Goal: Transaction & Acquisition: Book appointment/travel/reservation

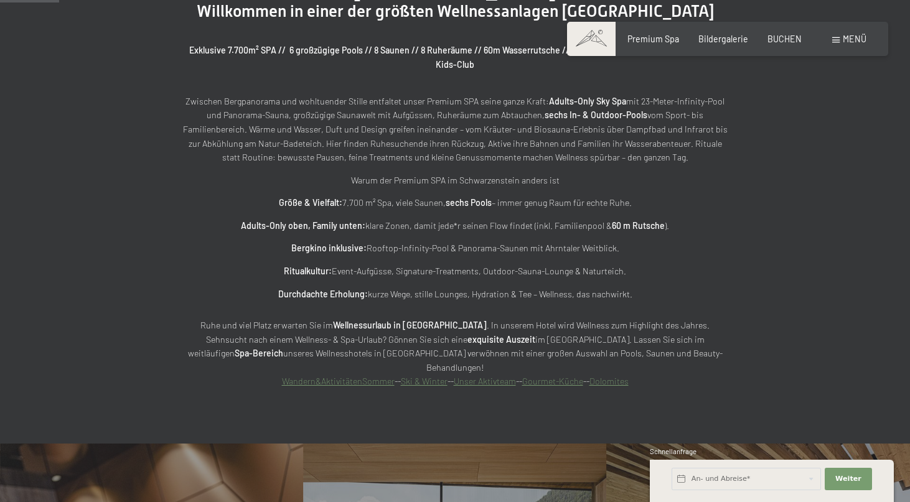
scroll to position [695, 0]
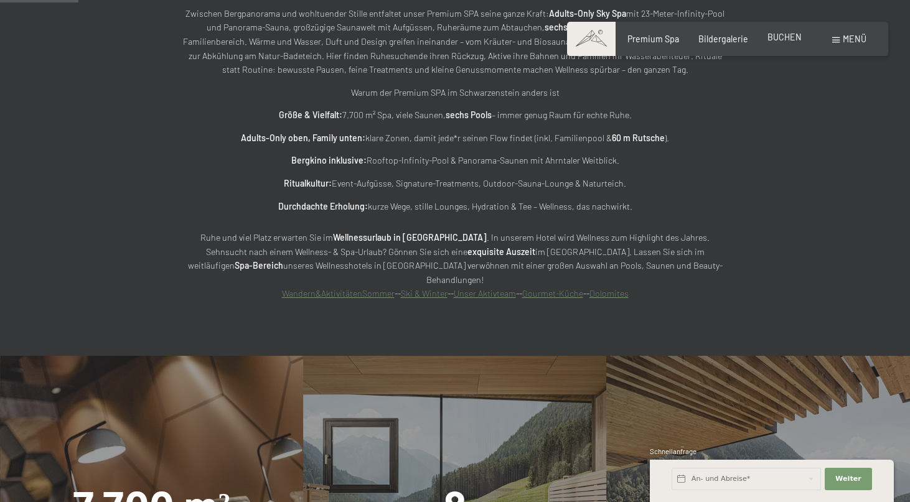
click at [800, 39] on span "BUCHEN" at bounding box center [784, 37] width 34 height 11
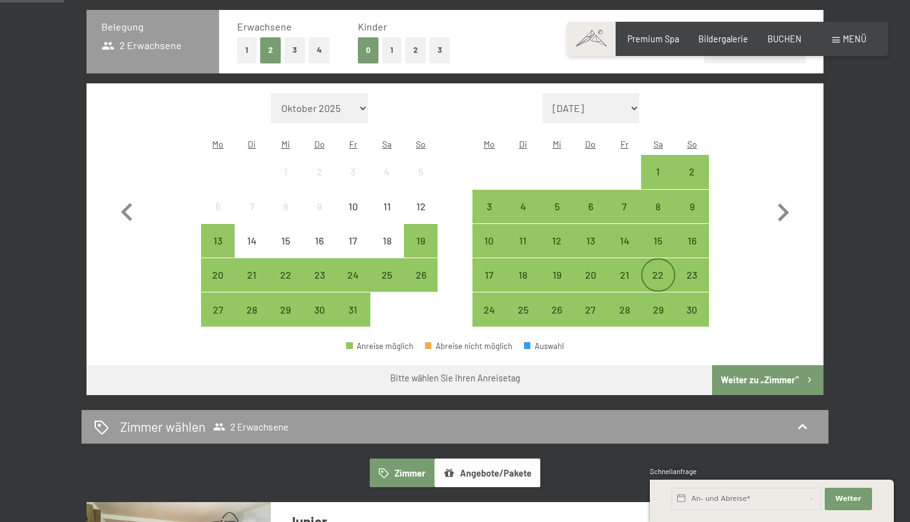
scroll to position [293, 0]
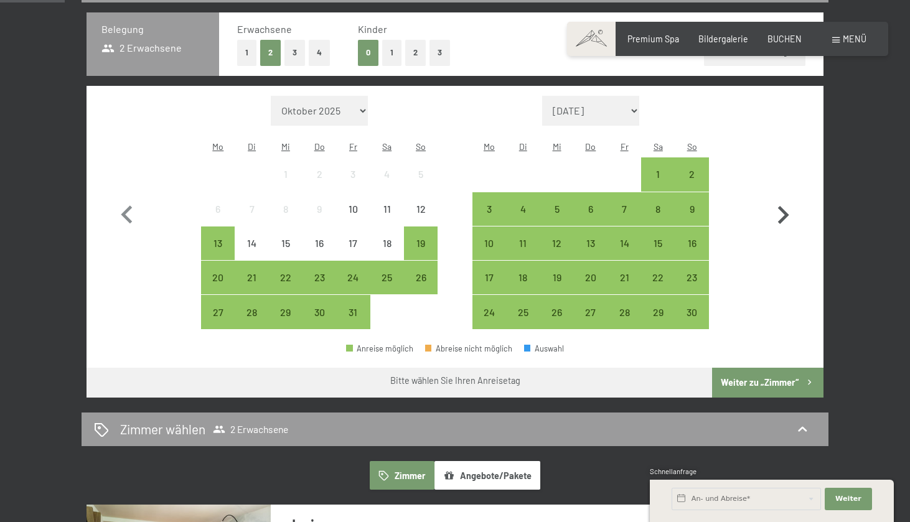
click at [772, 200] on icon "button" at bounding box center [783, 215] width 36 height 36
select select "2025-11-01"
select select "2025-12-01"
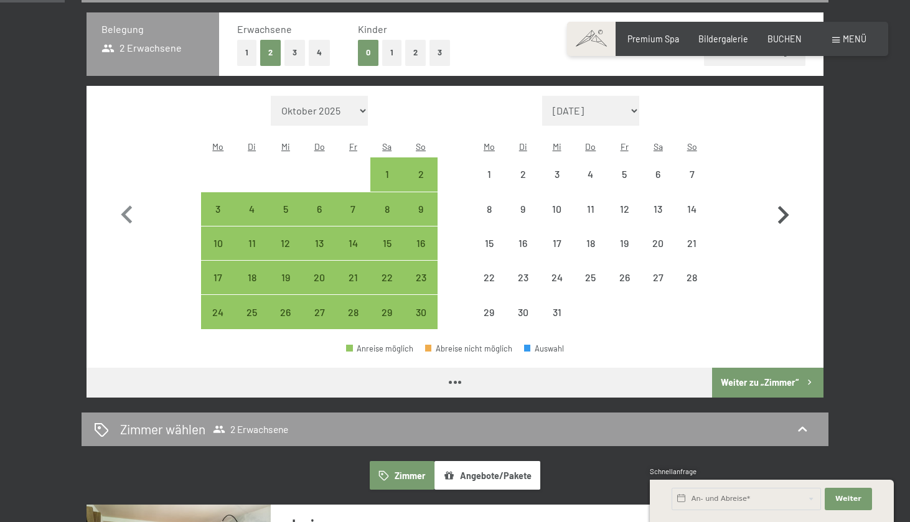
select select "2025-11-01"
select select "2025-12-01"
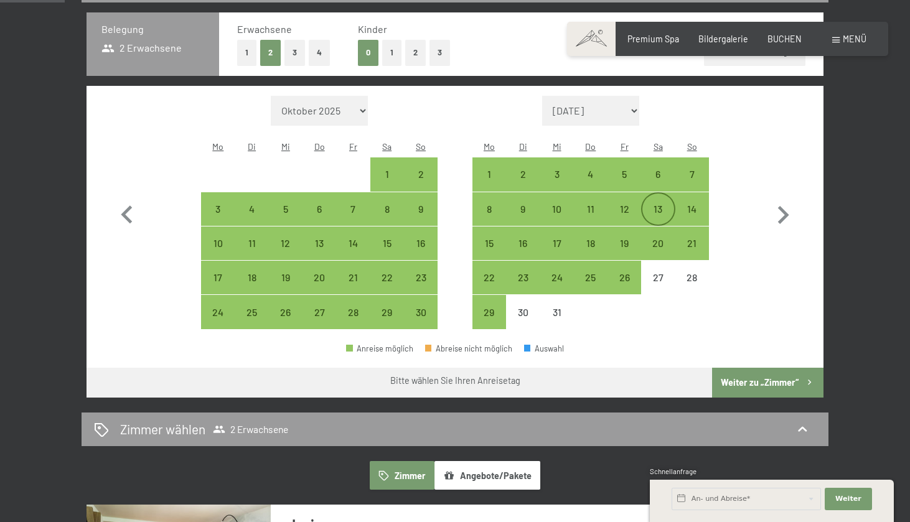
click at [654, 204] on div "13" at bounding box center [657, 219] width 31 height 31
select select "2025-11-01"
select select "2025-12-01"
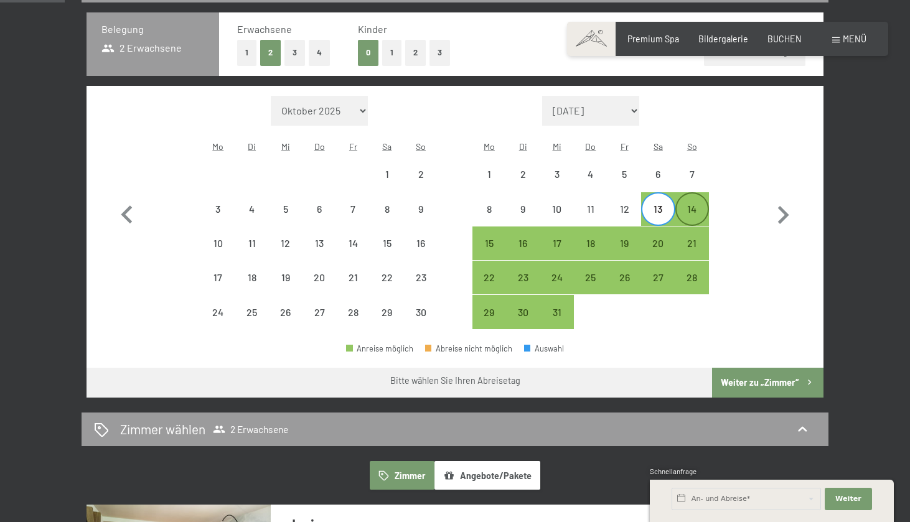
click at [678, 204] on div "14" at bounding box center [692, 219] width 31 height 31
select select "2025-11-01"
select select "2025-12-01"
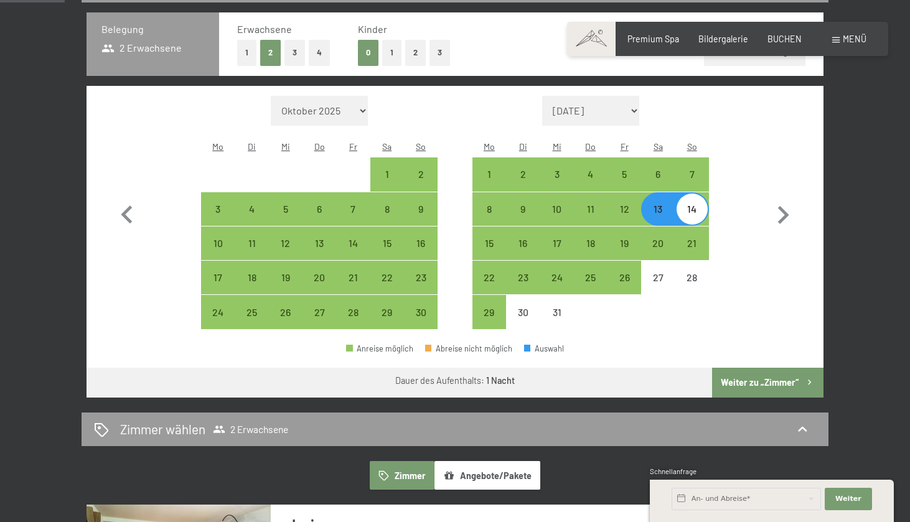
click at [795, 368] on button "Weiter zu „Zimmer“" at bounding box center [767, 383] width 111 height 30
select select "2025-11-01"
select select "2025-12-01"
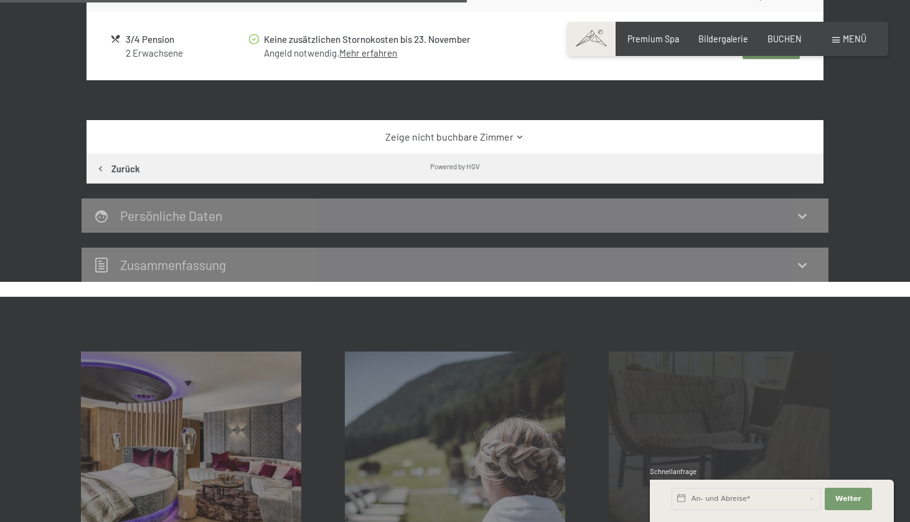
scroll to position [600, 0]
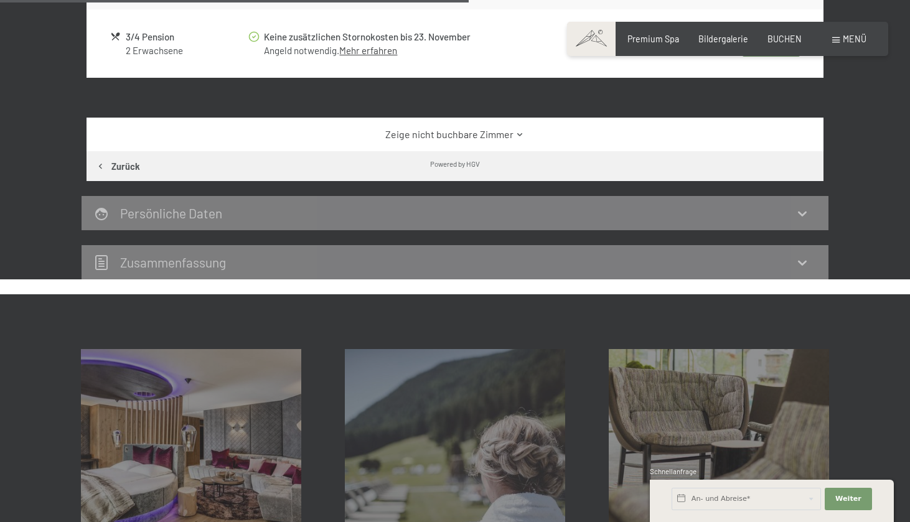
click at [495, 128] on link "Zeige nicht buchbare Zimmer" at bounding box center [455, 135] width 693 height 14
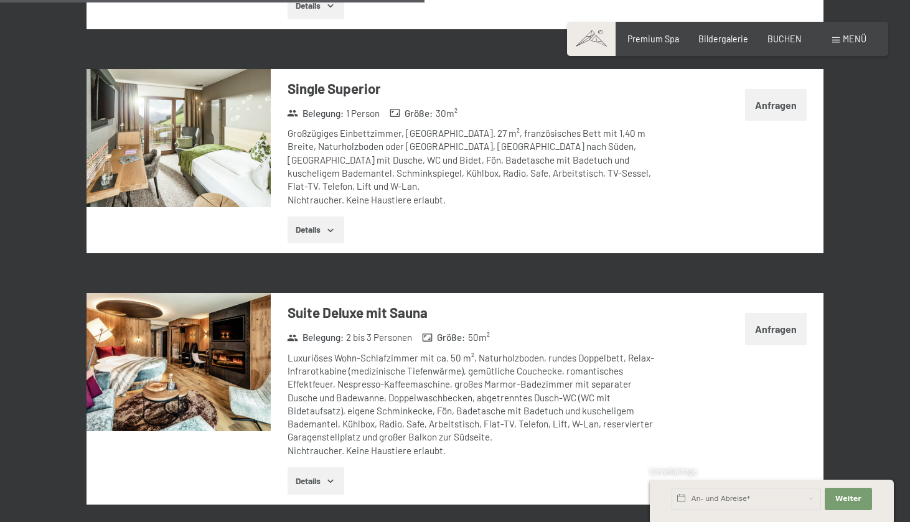
scroll to position [1828, 0]
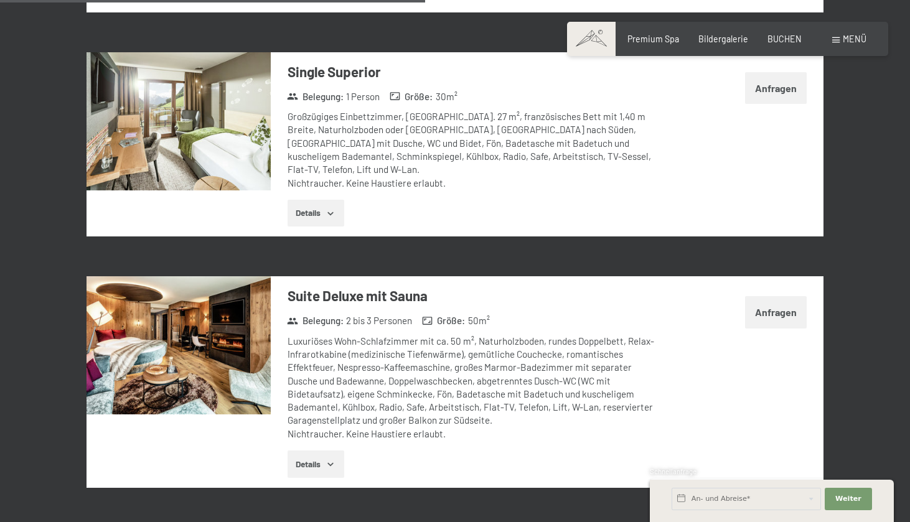
click at [164, 318] on img at bounding box center [179, 345] width 184 height 138
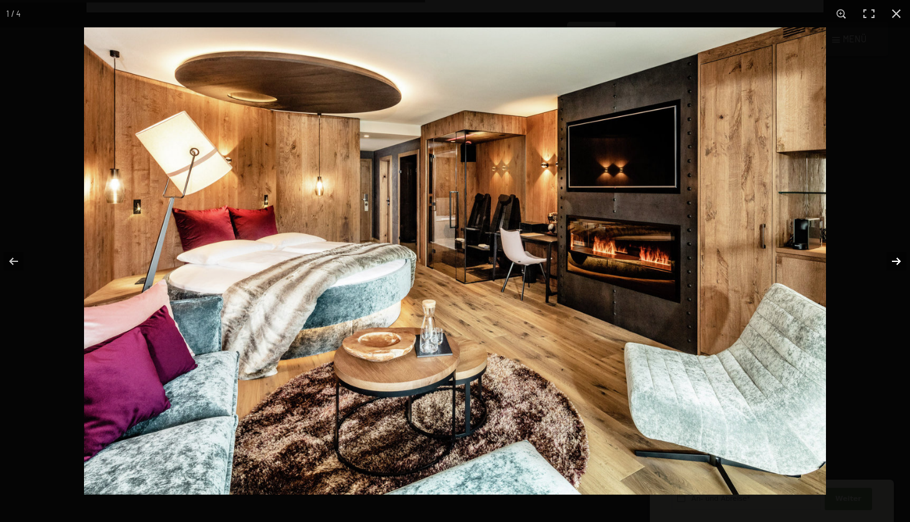
click at [894, 255] on button "button" at bounding box center [888, 261] width 44 height 62
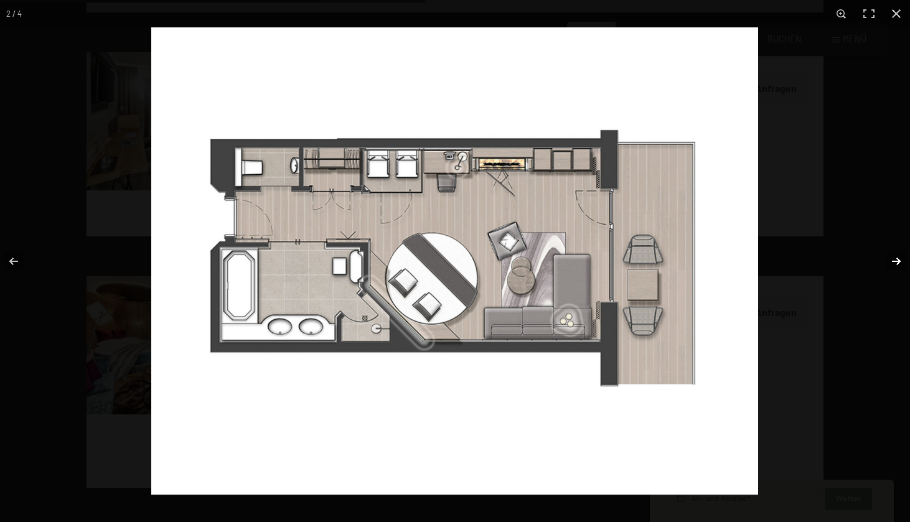
click at [894, 255] on button "button" at bounding box center [888, 261] width 44 height 62
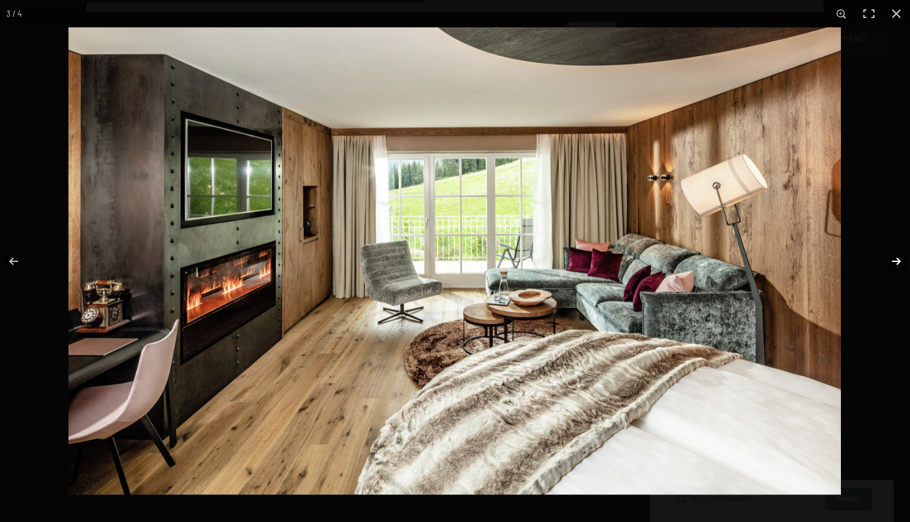
click at [894, 255] on button "button" at bounding box center [888, 261] width 44 height 62
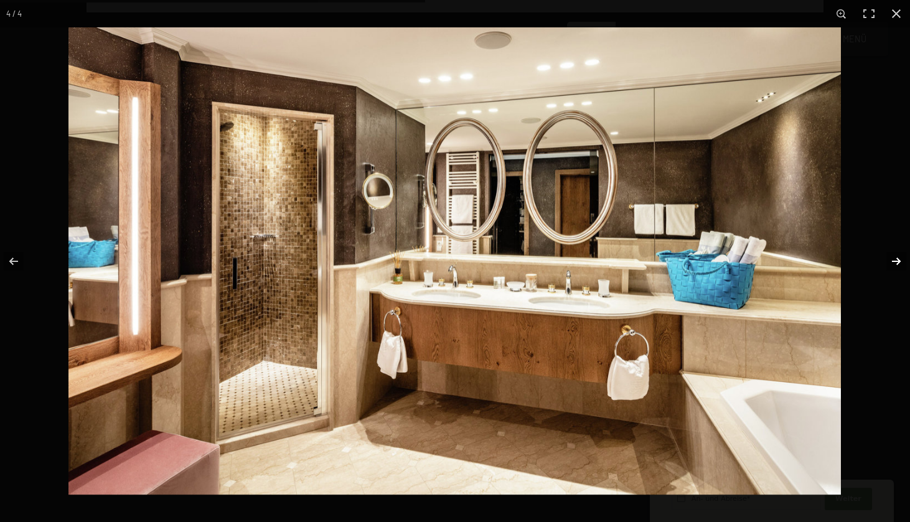
click at [894, 255] on button "button" at bounding box center [888, 261] width 44 height 62
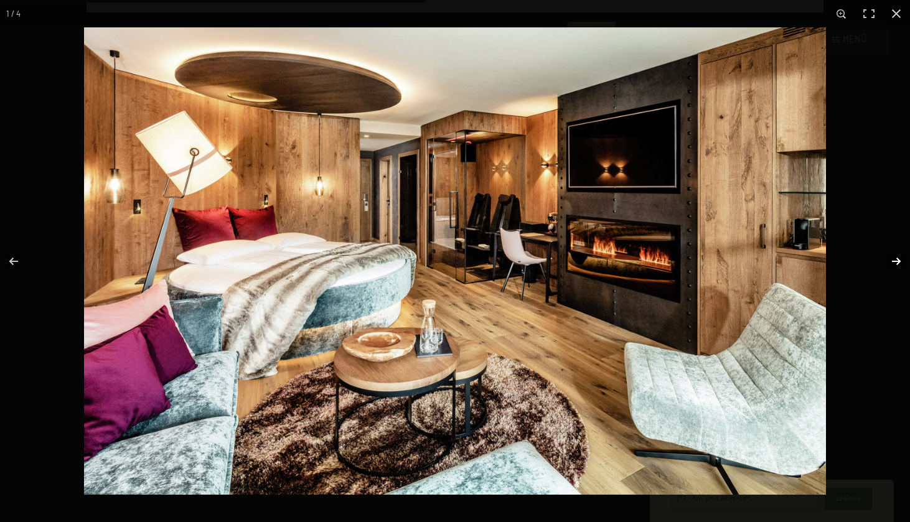
click at [894, 254] on button "button" at bounding box center [888, 261] width 44 height 62
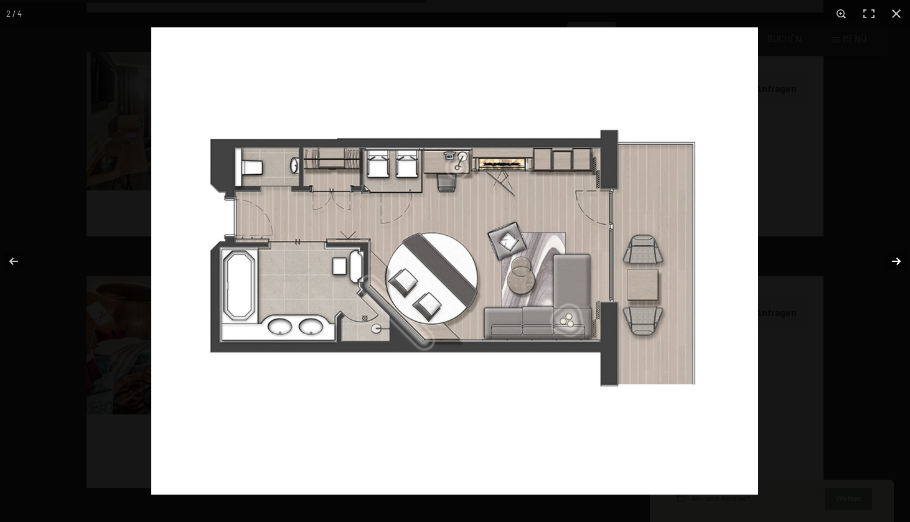
click at [894, 254] on button "button" at bounding box center [888, 261] width 44 height 62
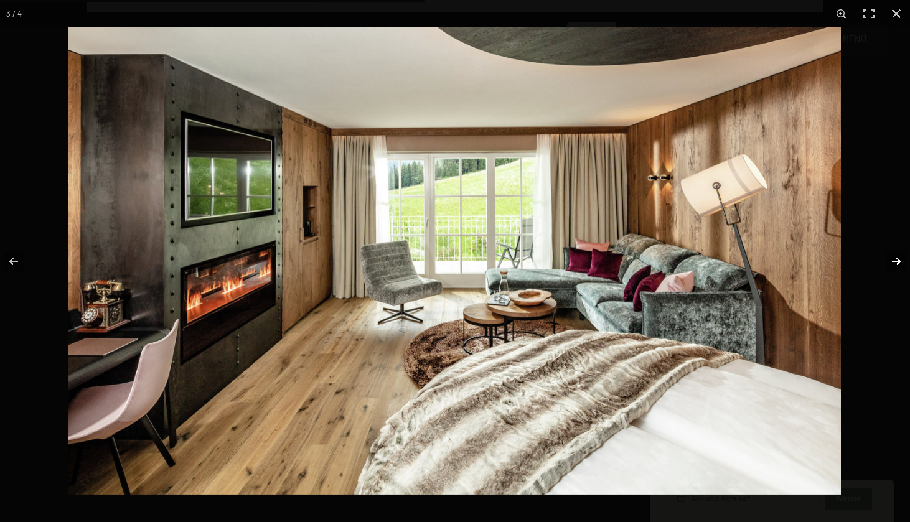
click at [894, 254] on button "button" at bounding box center [888, 261] width 44 height 62
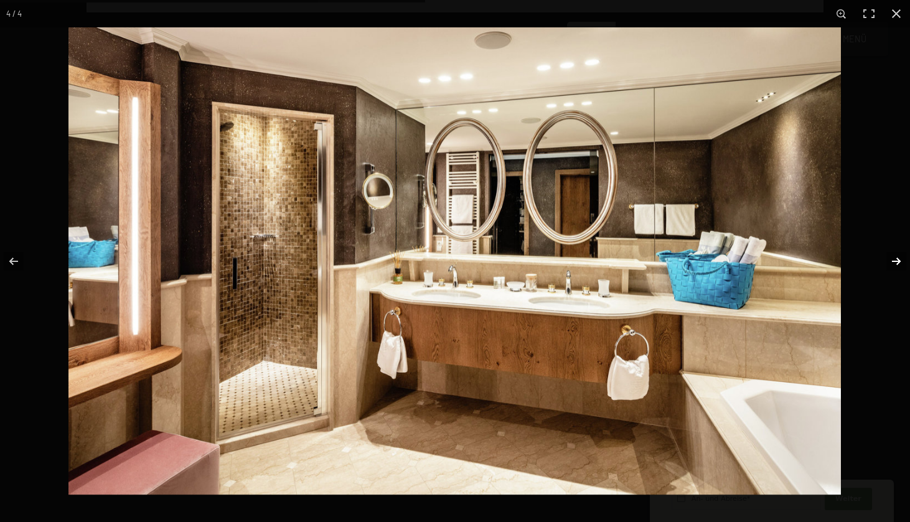
click at [894, 254] on button "button" at bounding box center [888, 261] width 44 height 62
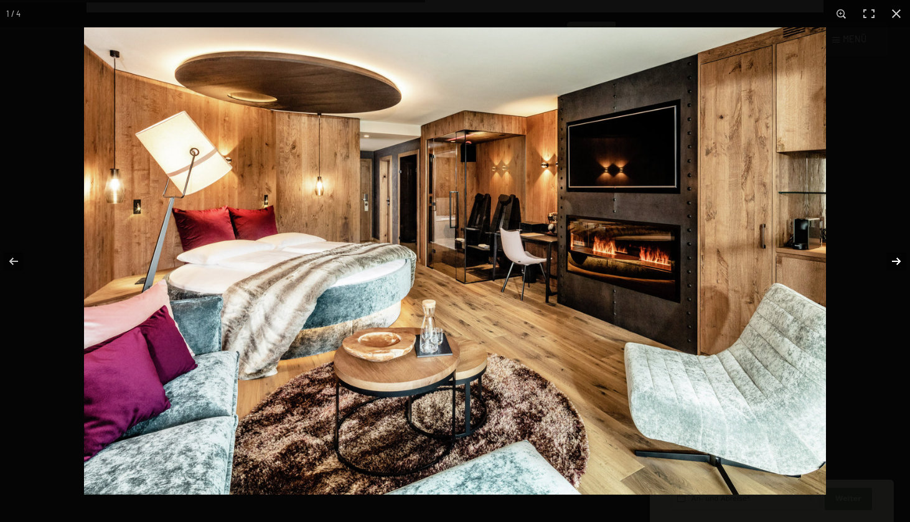
click at [894, 254] on button "button" at bounding box center [888, 261] width 44 height 62
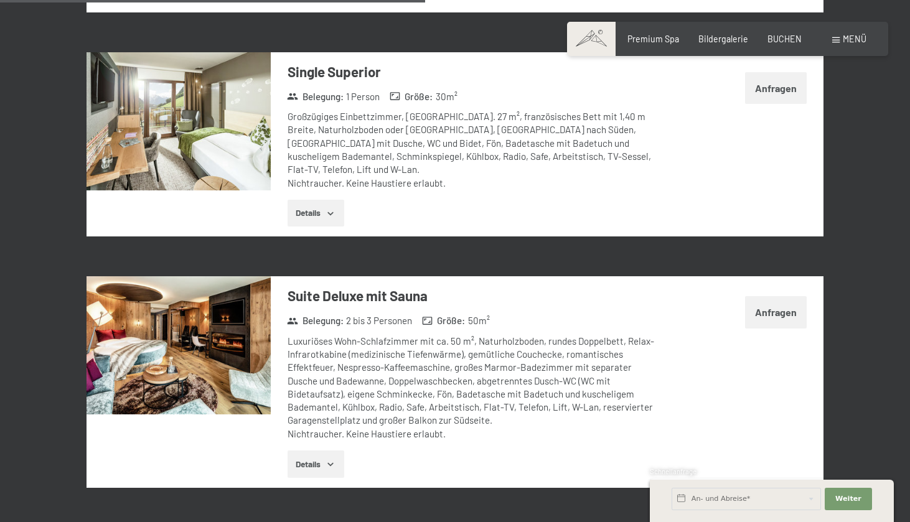
click at [0, 0] on button "button" at bounding box center [0, 0] width 0 height 0
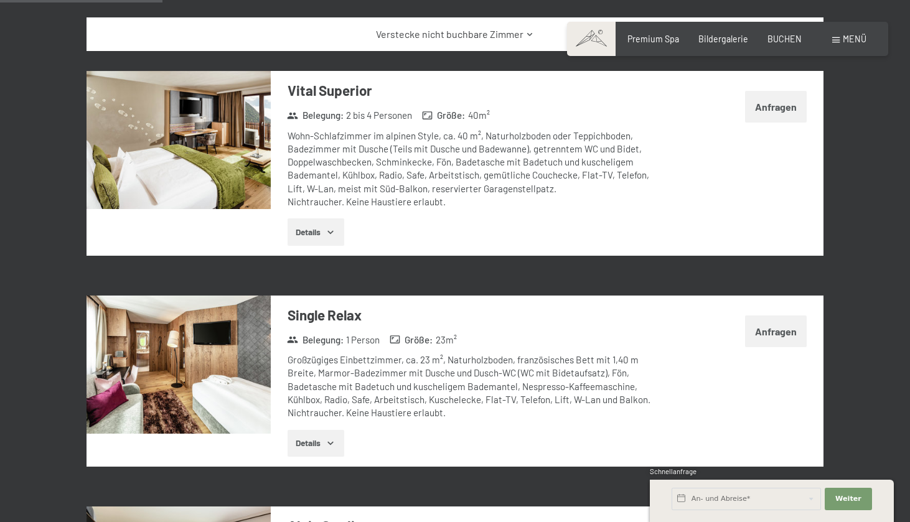
scroll to position [505, 0]
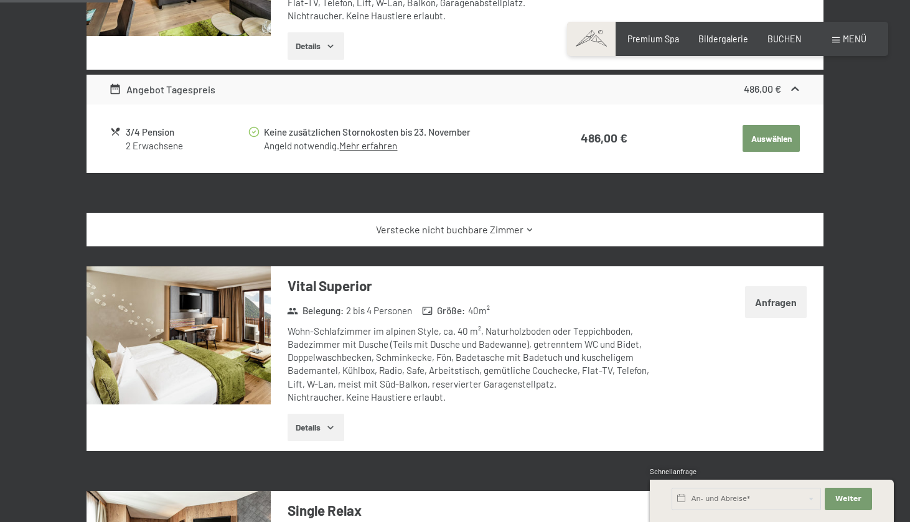
click at [190, 339] on img at bounding box center [179, 335] width 184 height 138
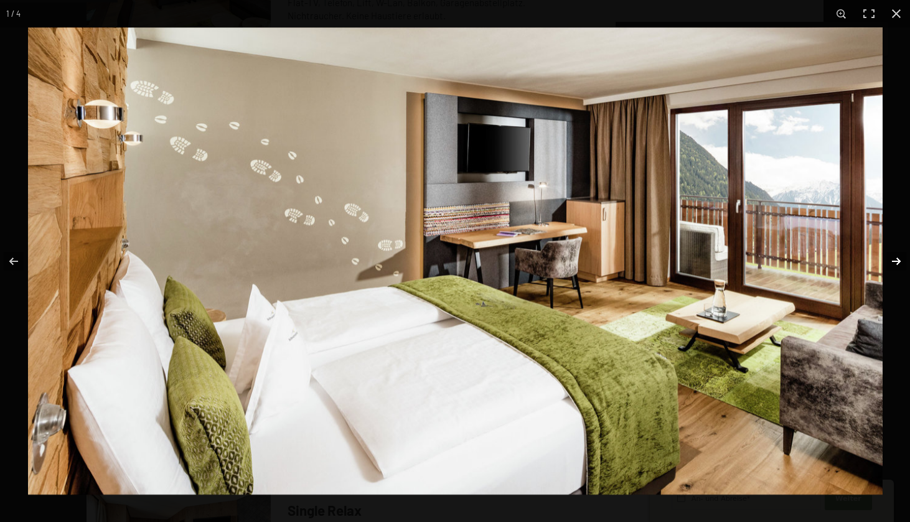
click at [902, 263] on button "button" at bounding box center [888, 261] width 44 height 62
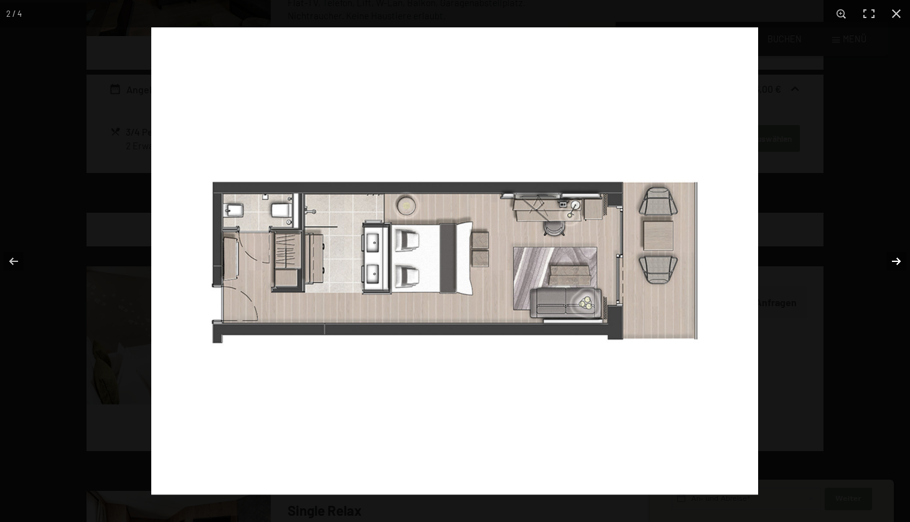
click at [902, 263] on button "button" at bounding box center [888, 261] width 44 height 62
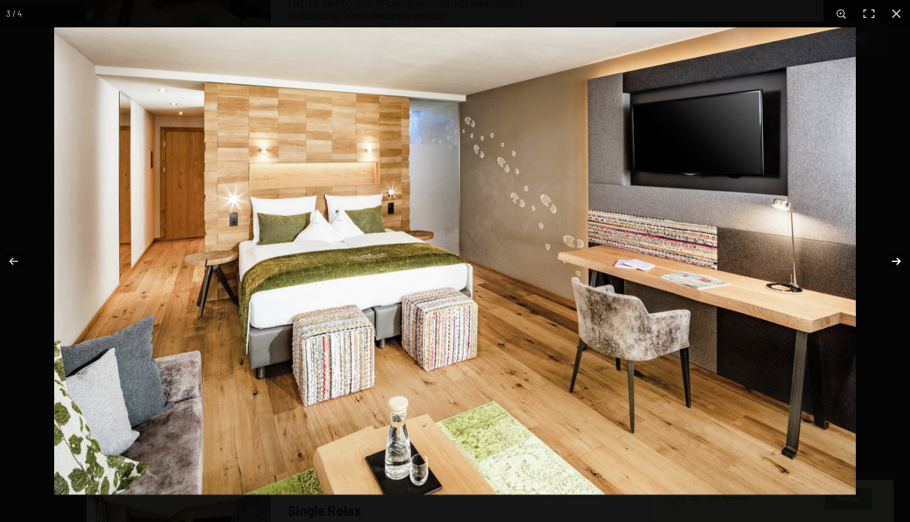
click at [902, 263] on button "button" at bounding box center [888, 261] width 44 height 62
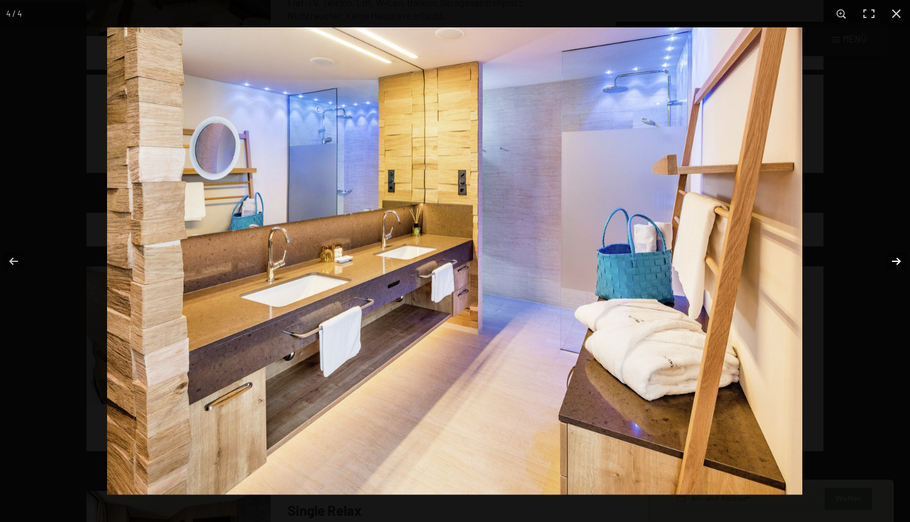
click at [902, 263] on button "button" at bounding box center [888, 261] width 44 height 62
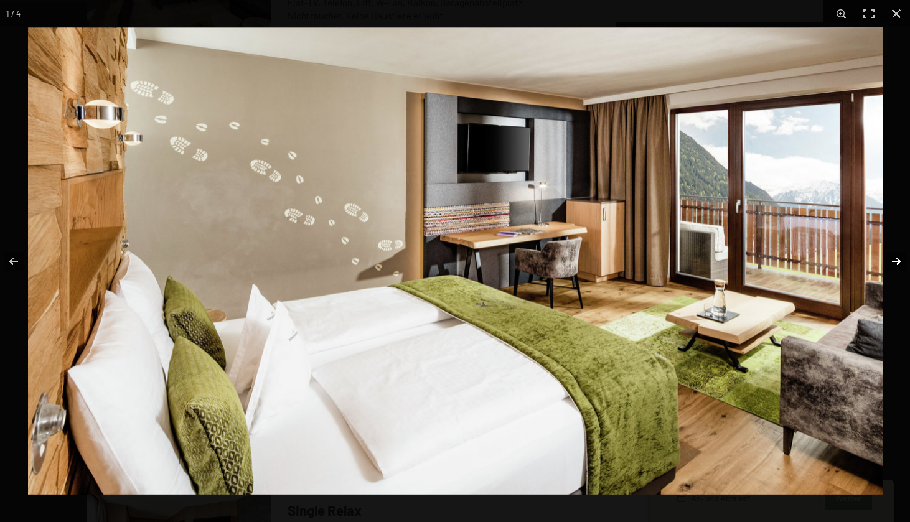
click at [902, 263] on button "button" at bounding box center [888, 261] width 44 height 62
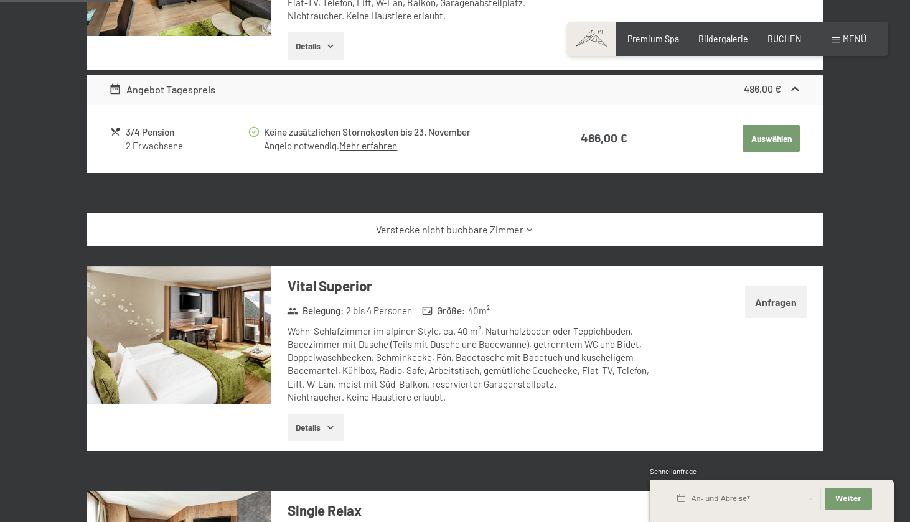
click at [0, 0] on button "button" at bounding box center [0, 0] width 0 height 0
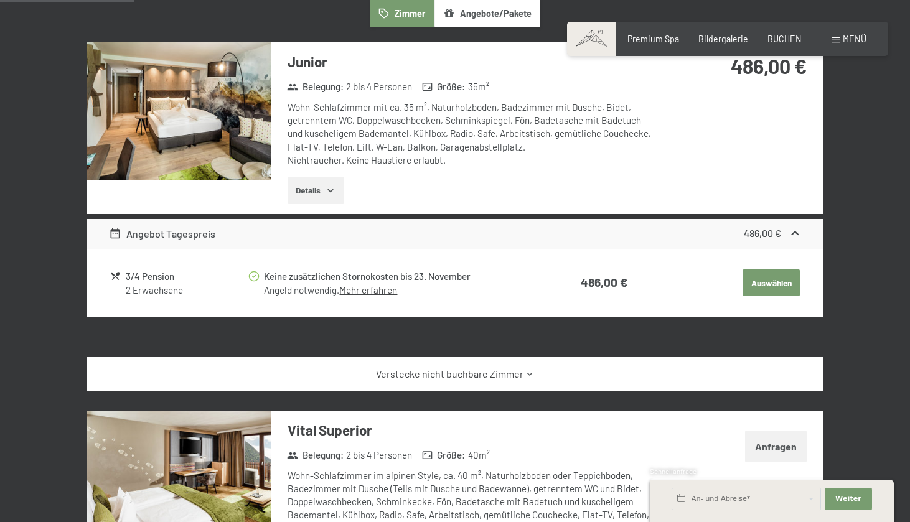
scroll to position [169, 0]
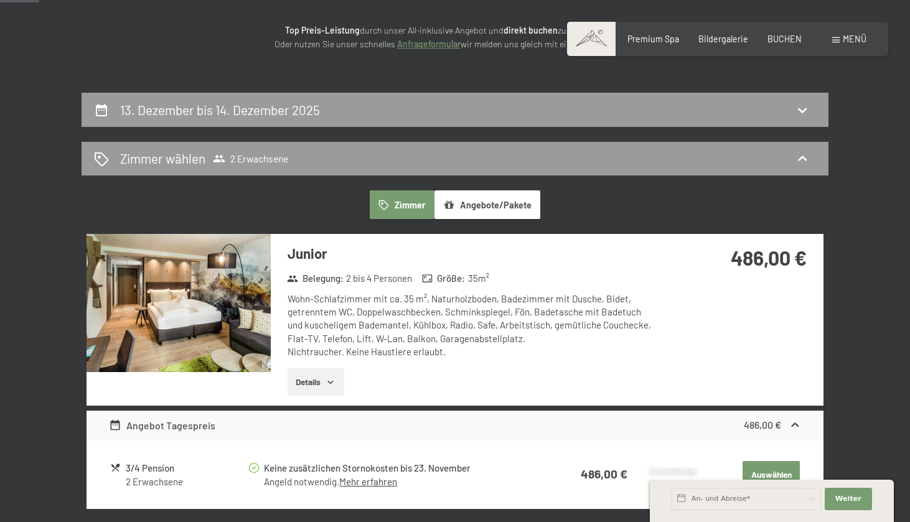
click at [225, 302] on img at bounding box center [179, 303] width 184 height 138
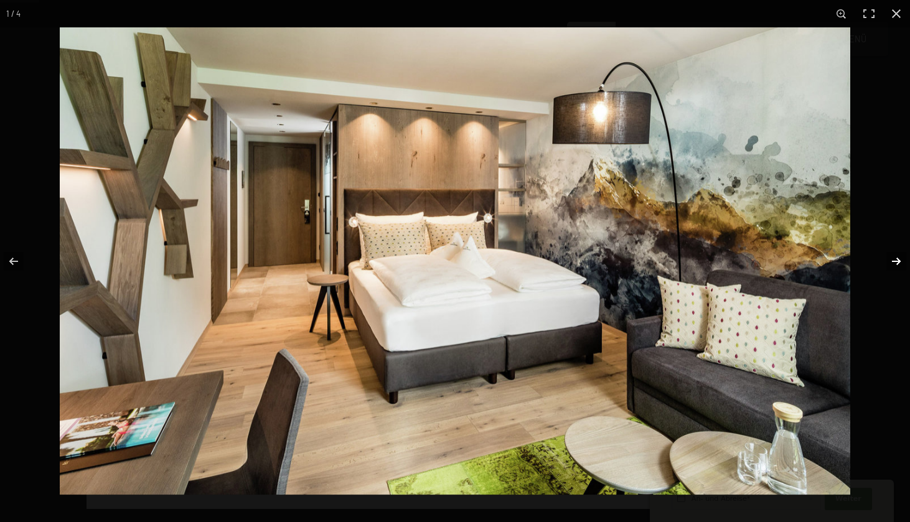
click at [902, 262] on button "button" at bounding box center [888, 261] width 44 height 62
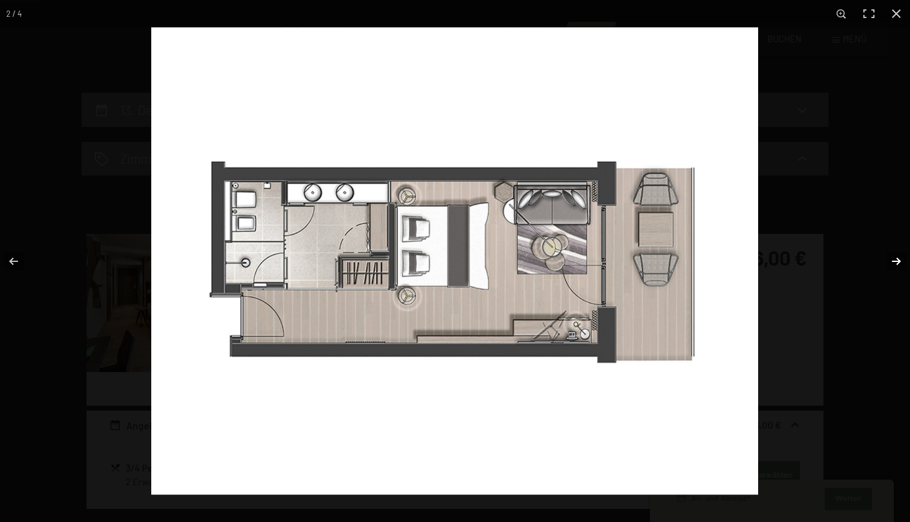
click at [902, 262] on button "button" at bounding box center [888, 261] width 44 height 62
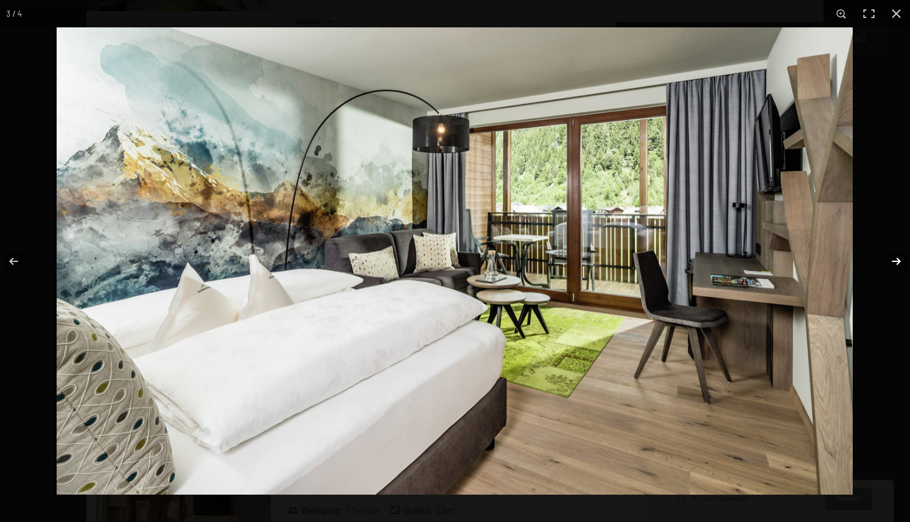
scroll to position [586, 0]
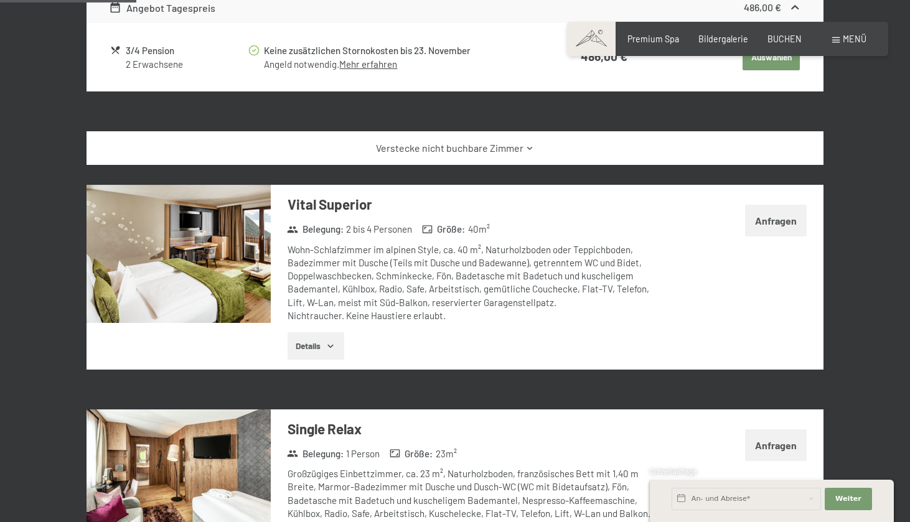
click at [0, 0] on button "button" at bounding box center [0, 0] width 0 height 0
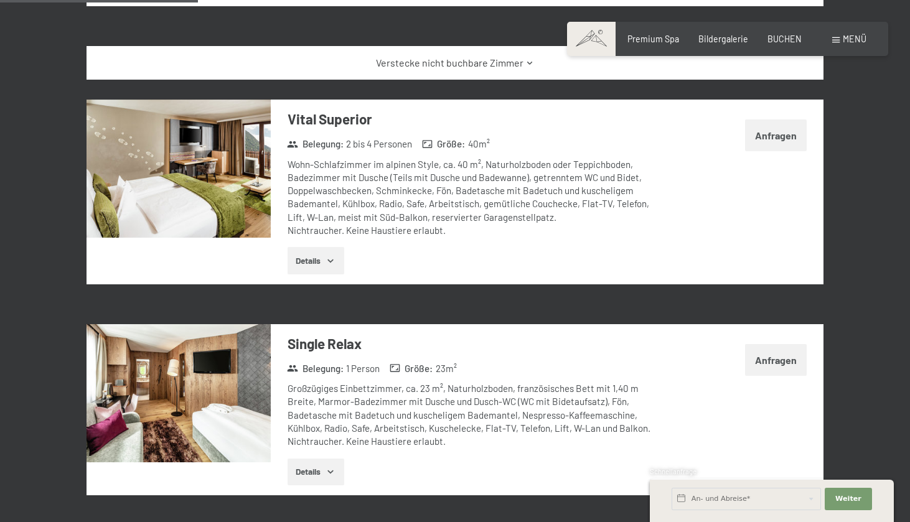
scroll to position [896, 0]
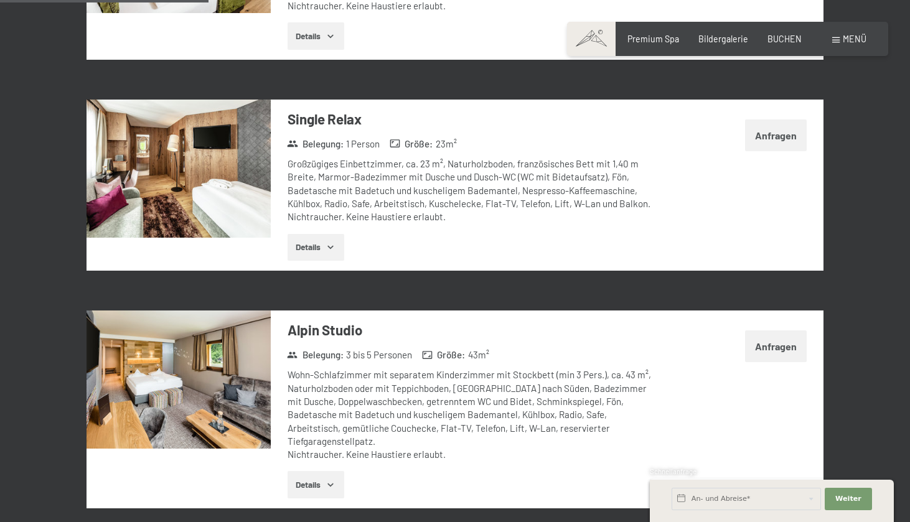
click at [188, 125] on img at bounding box center [179, 169] width 184 height 138
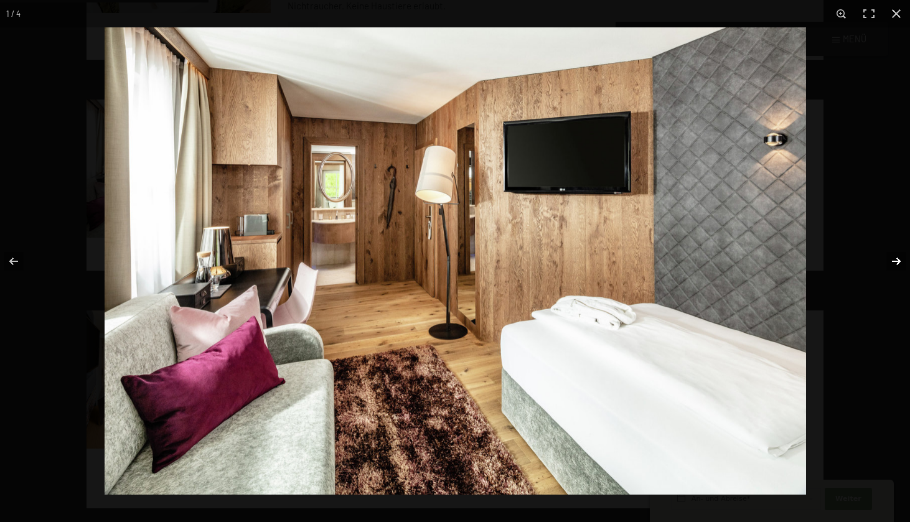
click at [896, 260] on button "button" at bounding box center [888, 261] width 44 height 62
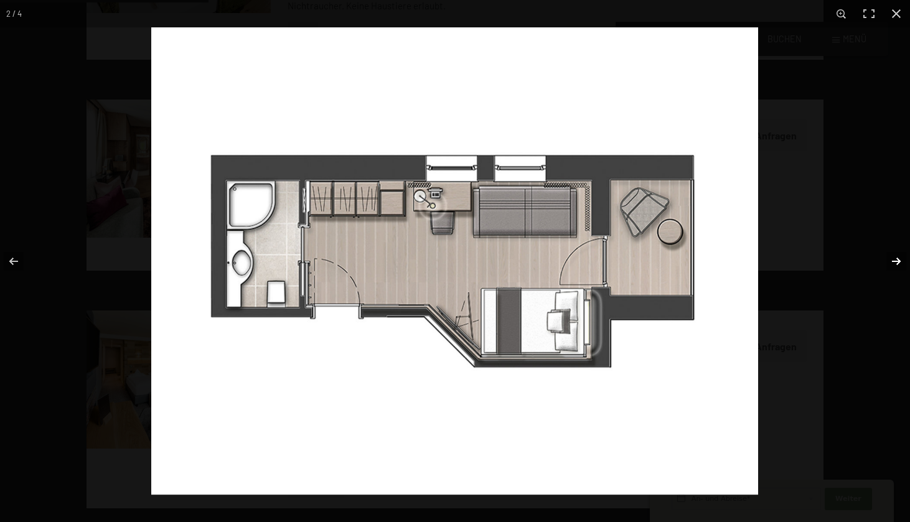
click at [896, 260] on button "button" at bounding box center [888, 261] width 44 height 62
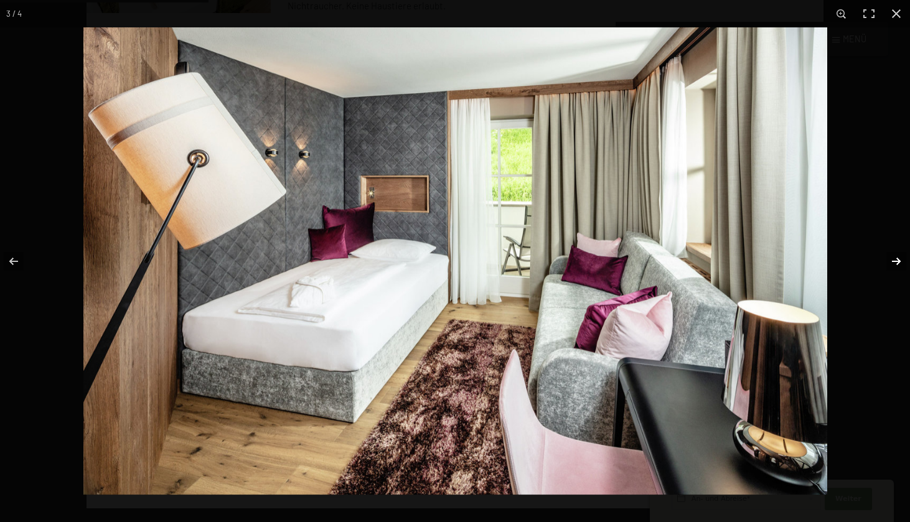
click at [896, 260] on button "button" at bounding box center [888, 261] width 44 height 62
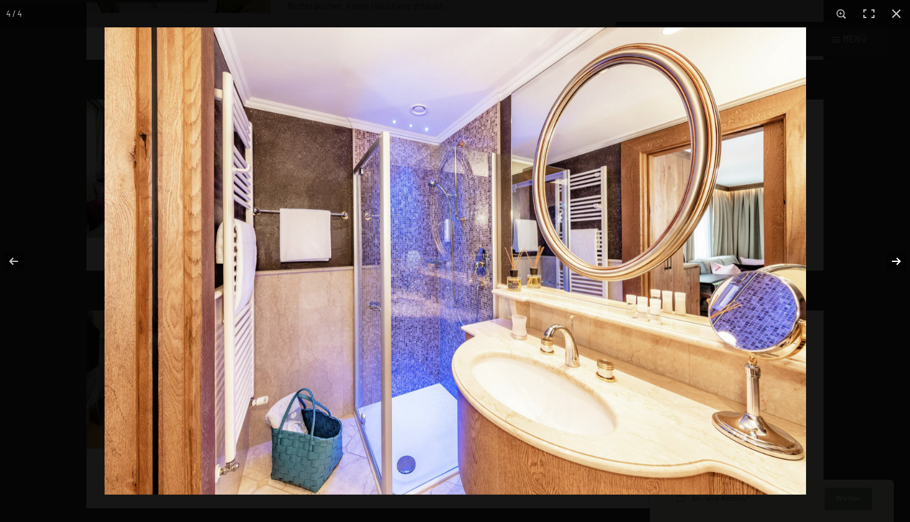
click at [896, 260] on button "button" at bounding box center [888, 261] width 44 height 62
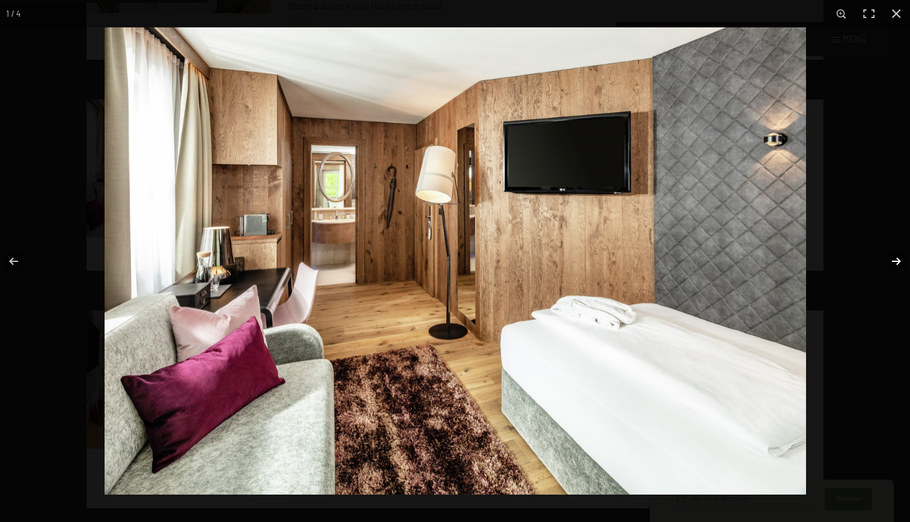
click at [896, 260] on button "button" at bounding box center [888, 261] width 44 height 62
